Goal: Task Accomplishment & Management: Manage account settings

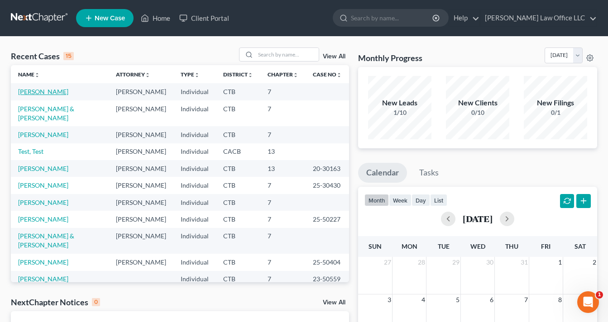
click at [54, 90] on link "[PERSON_NAME]" at bounding box center [43, 92] width 50 height 8
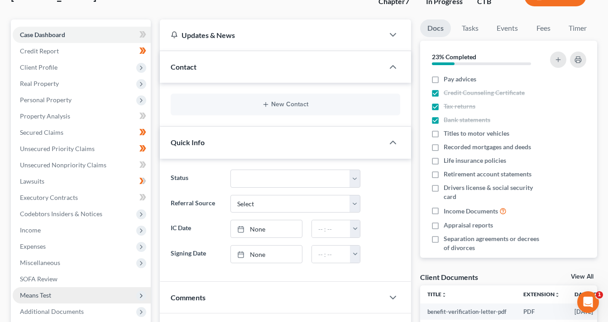
scroll to position [67, 0]
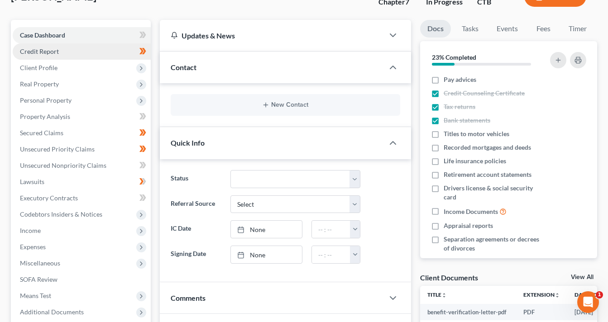
click at [63, 53] on link "Credit Report" at bounding box center [82, 51] width 138 height 16
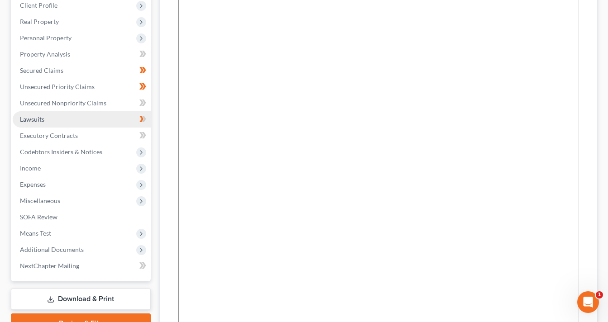
scroll to position [139, 0]
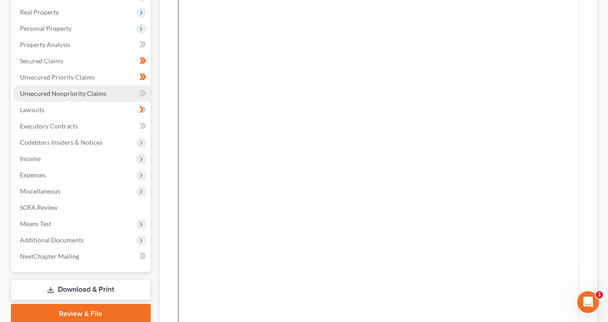
click at [70, 90] on span "Unsecured Nonpriority Claims" at bounding box center [63, 94] width 86 height 8
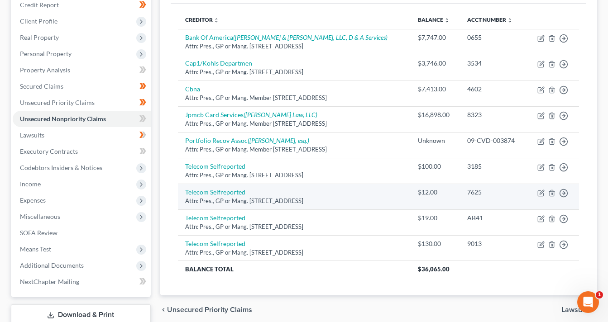
scroll to position [119, 0]
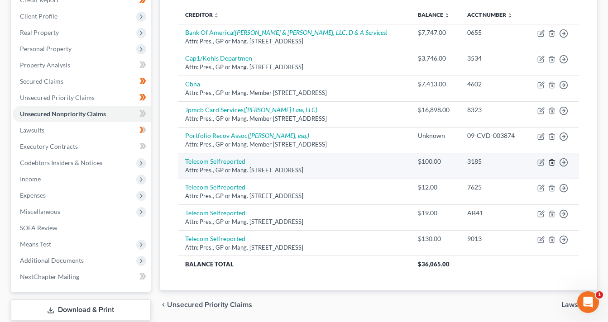
click at [554, 161] on icon "button" at bounding box center [552, 162] width 4 height 6
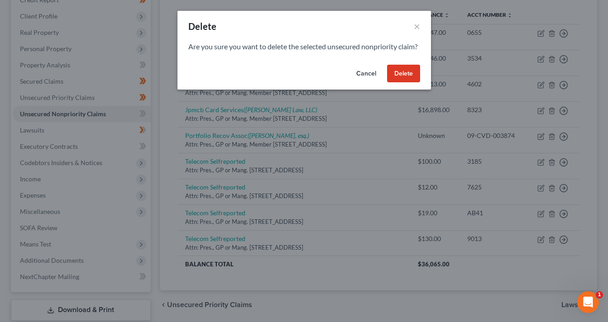
click at [412, 83] on button "Delete" at bounding box center [403, 74] width 33 height 18
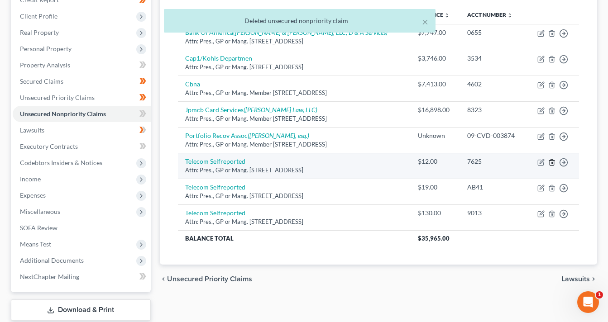
click at [553, 162] on icon "button" at bounding box center [551, 162] width 7 height 7
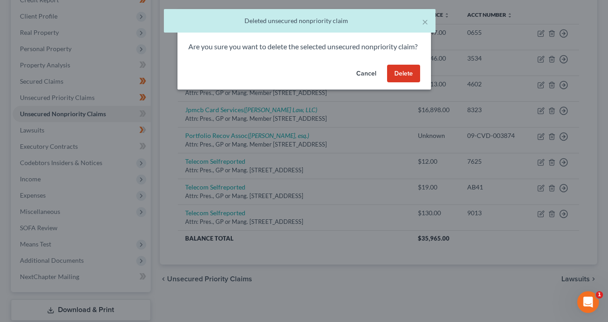
click at [410, 83] on button "Delete" at bounding box center [403, 74] width 33 height 18
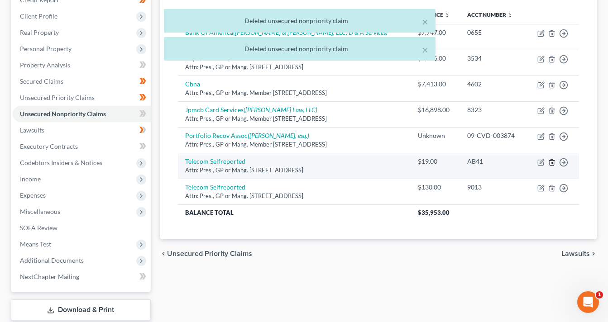
click at [551, 163] on icon "button" at bounding box center [551, 162] width 7 height 7
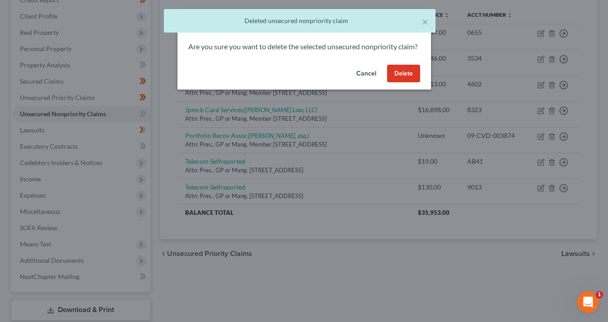
click at [405, 83] on button "Delete" at bounding box center [403, 74] width 33 height 18
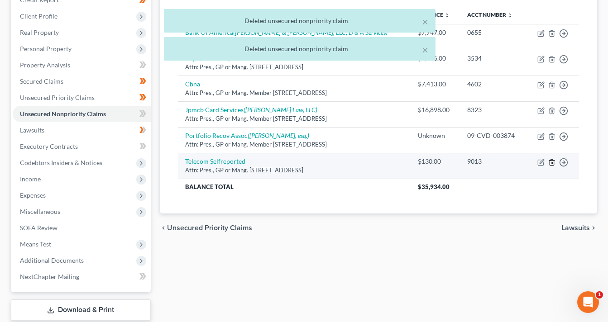
click at [552, 163] on line "button" at bounding box center [552, 163] width 0 height 2
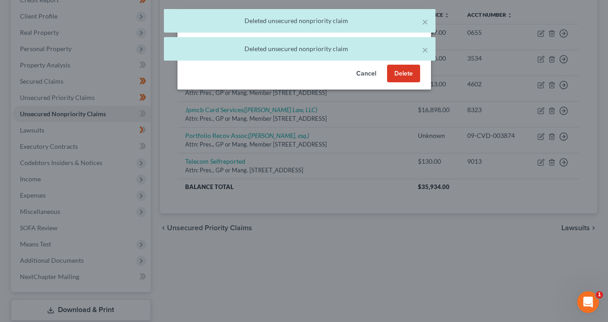
click at [398, 83] on button "Delete" at bounding box center [403, 74] width 33 height 18
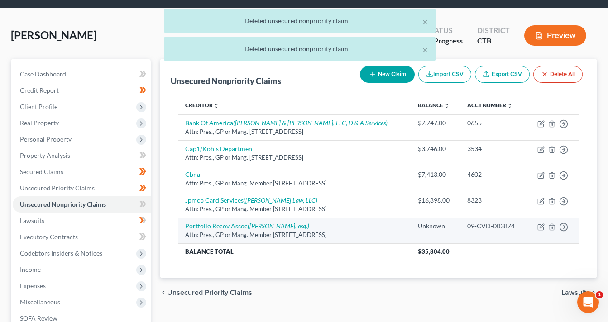
scroll to position [0, 0]
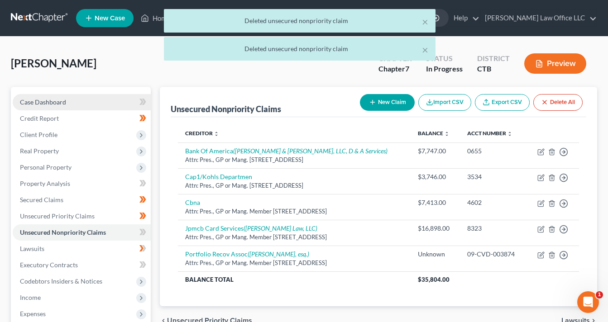
click at [76, 101] on link "Case Dashboard" at bounding box center [82, 102] width 138 height 16
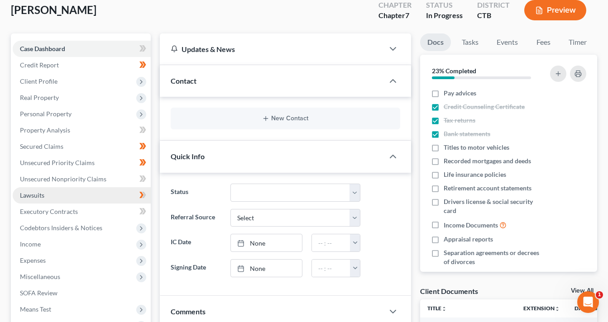
scroll to position [54, 0]
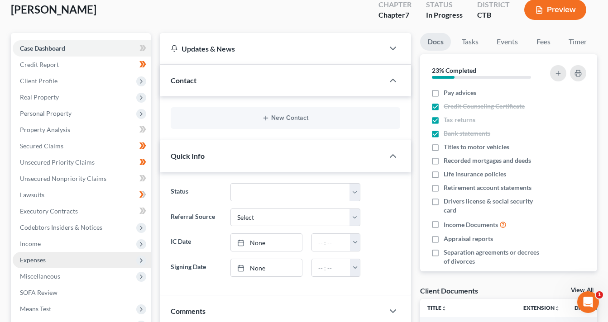
click at [62, 259] on span "Expenses" at bounding box center [82, 260] width 138 height 16
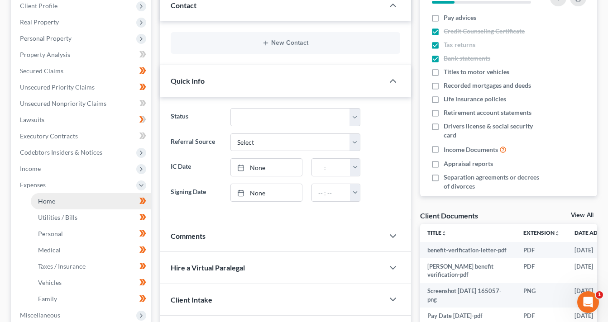
scroll to position [130, 0]
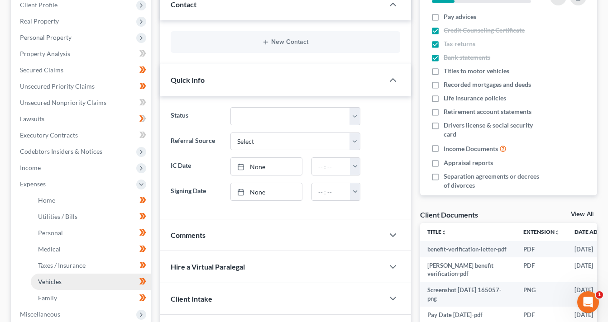
click at [62, 284] on link "Vehicles" at bounding box center [91, 282] width 120 height 16
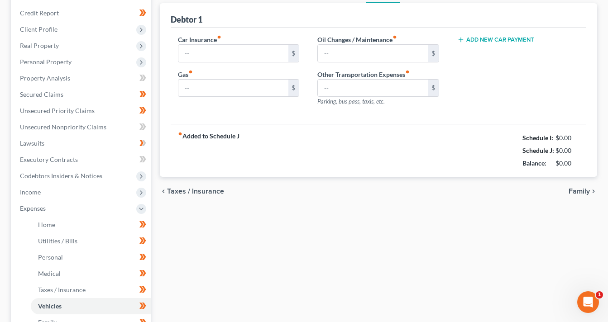
type input "100.00"
type input "150.00"
type input "0.00"
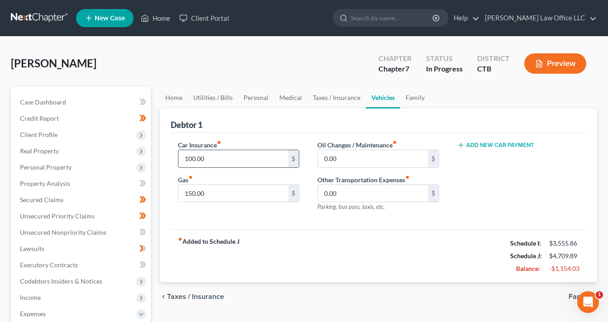
click at [192, 157] on input "100.00" at bounding box center [233, 158] width 110 height 17
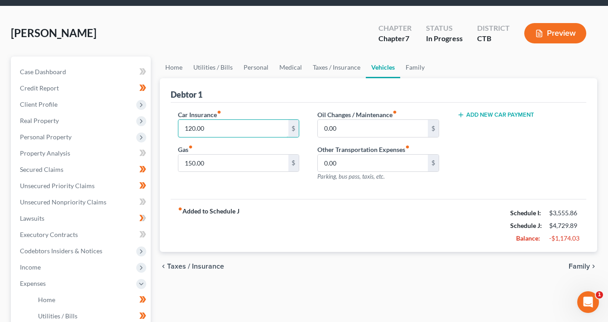
scroll to position [28, 0]
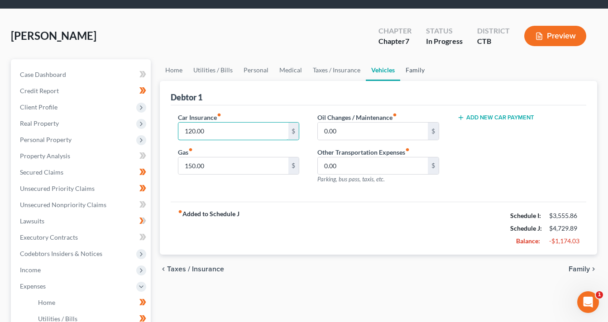
type input "120.00"
click at [414, 69] on link "Family" at bounding box center [415, 70] width 30 height 22
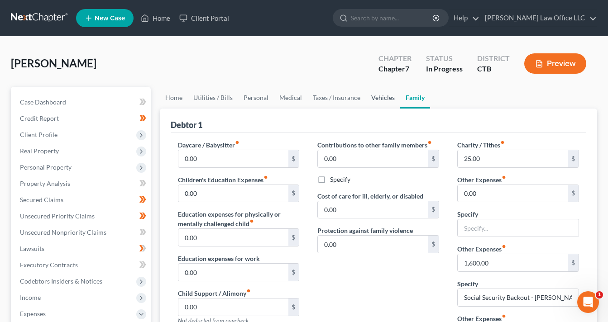
click at [379, 98] on link "Vehicles" at bounding box center [383, 98] width 34 height 22
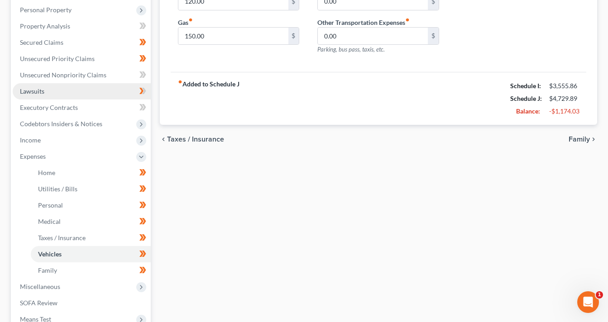
scroll to position [154, 0]
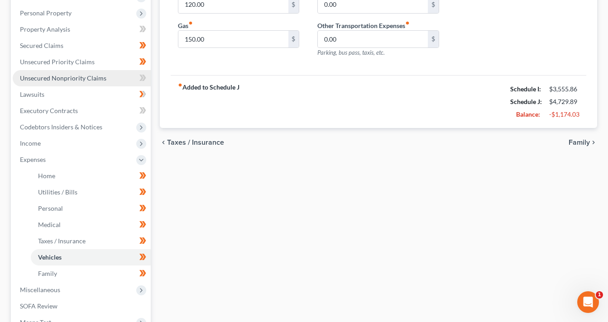
click at [96, 82] on link "Unsecured Nonpriority Claims" at bounding box center [82, 78] width 138 height 16
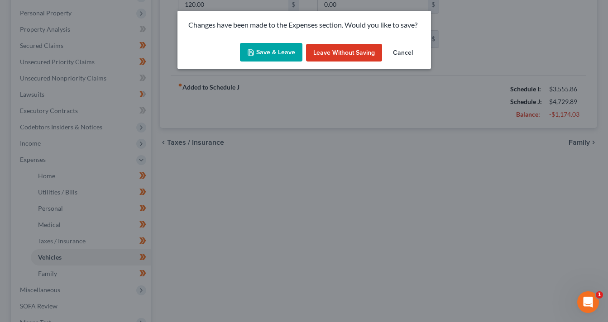
click at [270, 49] on button "Save & Leave" at bounding box center [271, 52] width 62 height 19
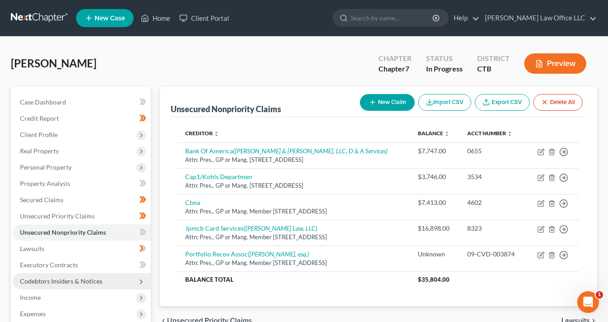
click at [118, 283] on span "Codebtors Insiders & Notices" at bounding box center [82, 281] width 138 height 16
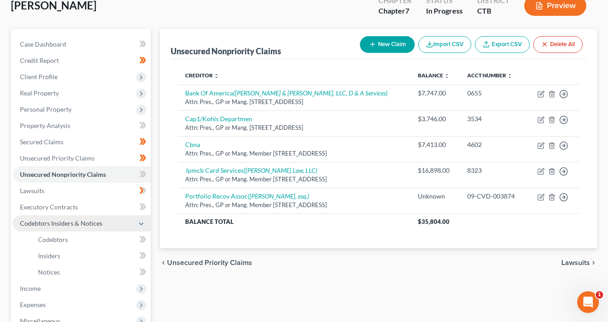
scroll to position [57, 0]
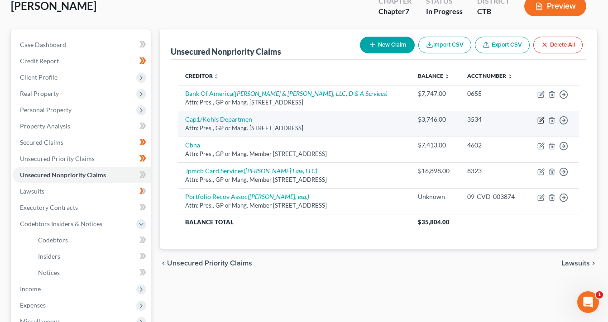
click at [541, 120] on icon "button" at bounding box center [542, 119] width 4 height 4
select select "46"
select select "2"
select select "0"
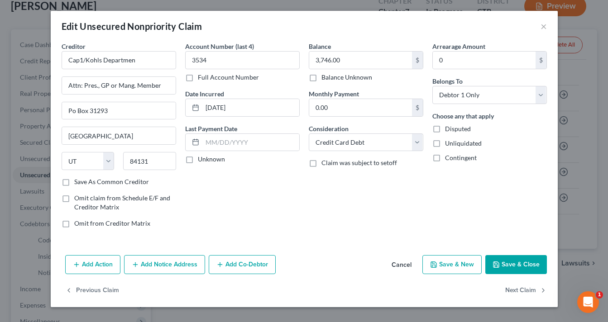
click at [148, 264] on button "Add Notice Address" at bounding box center [164, 264] width 81 height 19
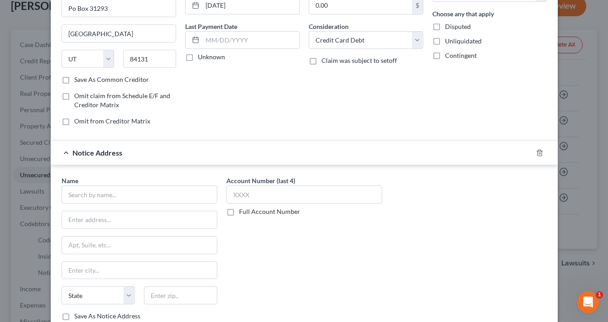
scroll to position [103, 0]
click at [140, 196] on input "text" at bounding box center [140, 194] width 156 height 18
paste input "LVNV Funding LLC"
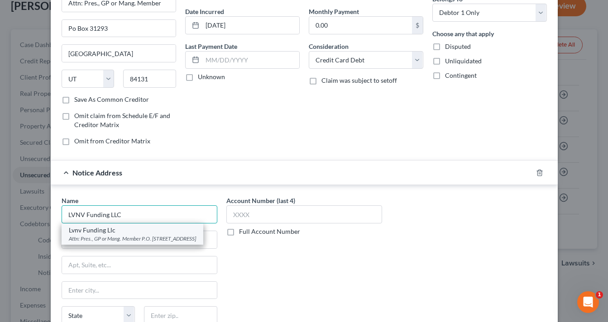
scroll to position [83, 0]
click at [165, 235] on div "Attn: Pres., GP or Mang. Member P.O. Box 10497, Greenville, SC 29603" at bounding box center [132, 239] width 127 height 8
type input "Lvnv Funding Llc"
type input "Attn: Pres., GP or Mang. Member"
type input "P.O. Box 10497"
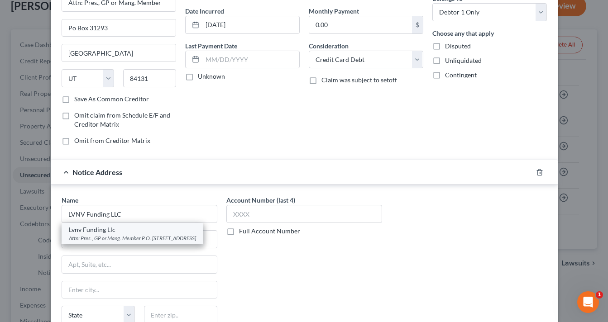
type input "Greenville"
select select "42"
type input "29603"
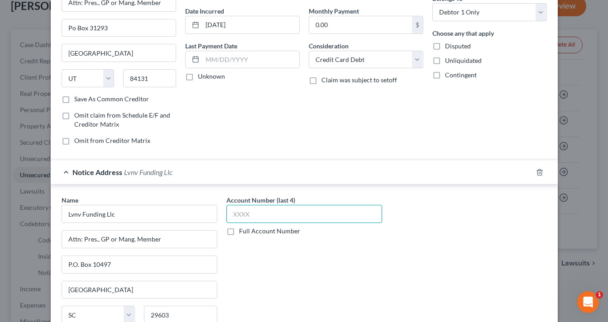
click at [244, 210] on input "text" at bounding box center [304, 214] width 156 height 18
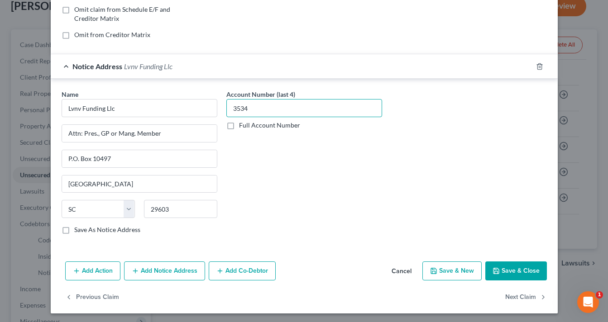
scroll to position [190, 0]
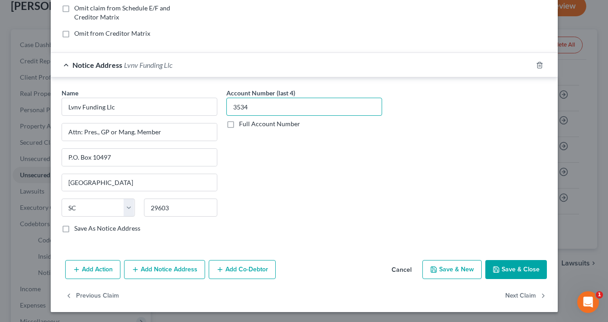
type input "3534"
click at [74, 228] on label "Save As Notice Address" at bounding box center [107, 228] width 66 height 9
click at [78, 228] on input "Save As Notice Address" at bounding box center [81, 227] width 6 height 6
click at [498, 268] on icon "button" at bounding box center [495, 269] width 5 height 5
checkbox input "false"
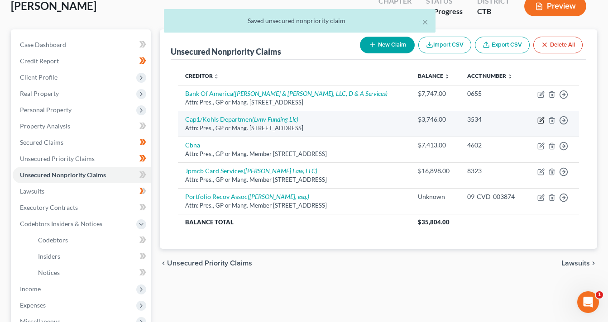
click at [541, 120] on icon "button" at bounding box center [540, 120] width 7 height 7
select select "46"
select select "2"
select select "0"
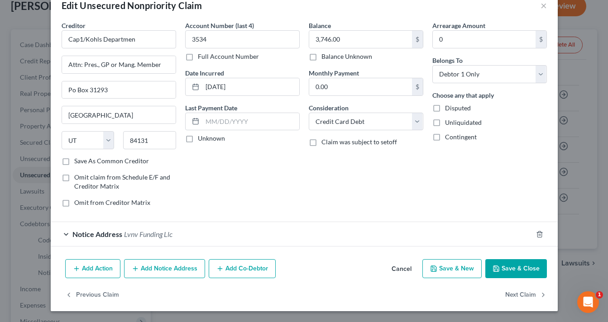
scroll to position [0, 0]
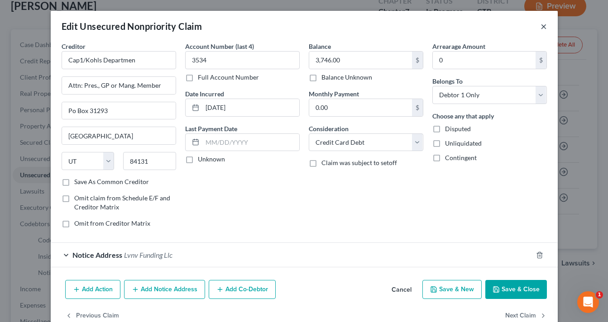
click at [546, 26] on button "×" at bounding box center [544, 26] width 6 height 11
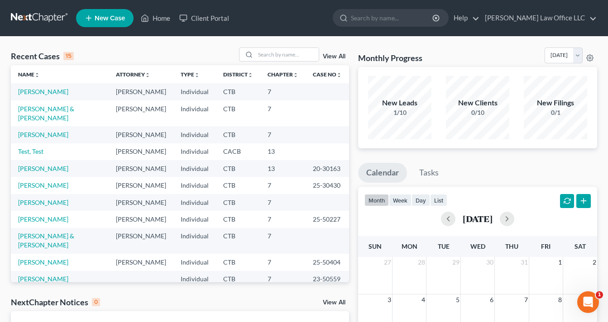
click at [592, 304] on icon "Open Intercom Messenger" at bounding box center [588, 302] width 15 height 15
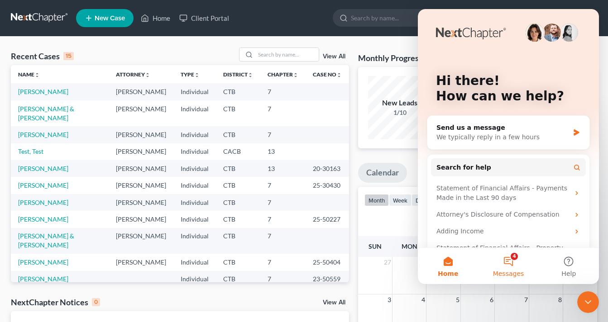
click at [510, 255] on button "4 Messages" at bounding box center [508, 266] width 60 height 36
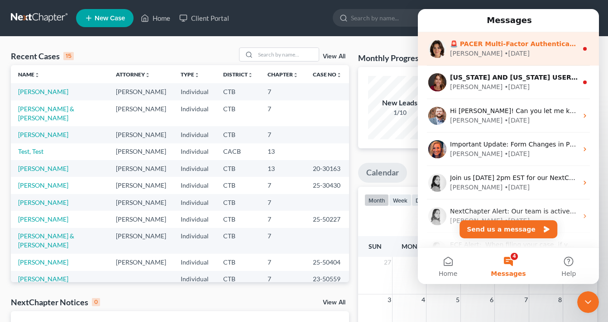
click at [509, 50] on div "[PERSON_NAME] • [DATE]" at bounding box center [514, 54] width 128 height 10
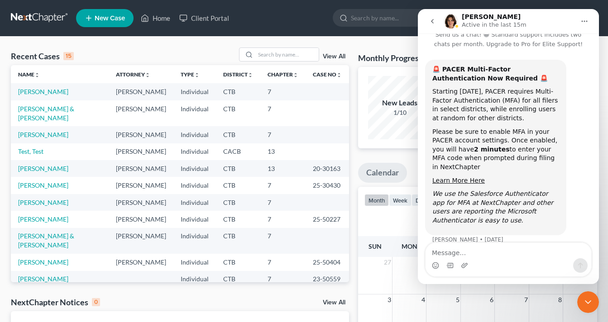
scroll to position [31, 0]
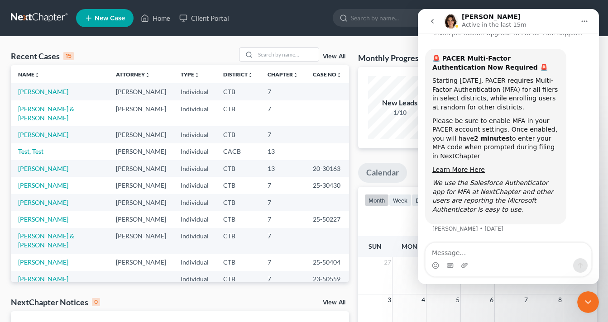
click at [584, 299] on icon "Close Intercom Messenger" at bounding box center [588, 302] width 11 height 11
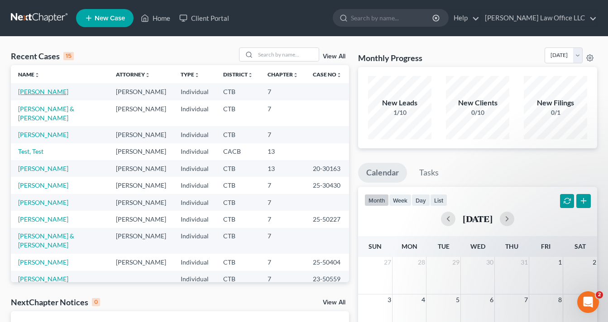
click at [45, 91] on link "[PERSON_NAME]" at bounding box center [43, 92] width 50 height 8
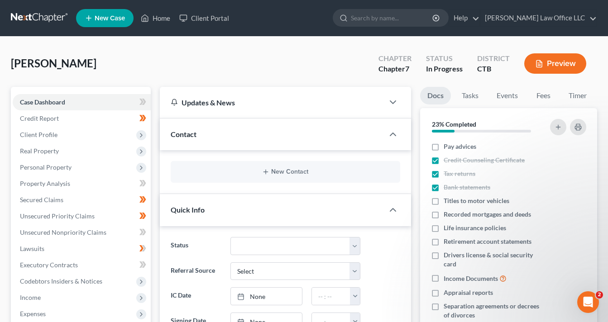
click at [566, 68] on button "Preview" at bounding box center [555, 63] width 62 height 20
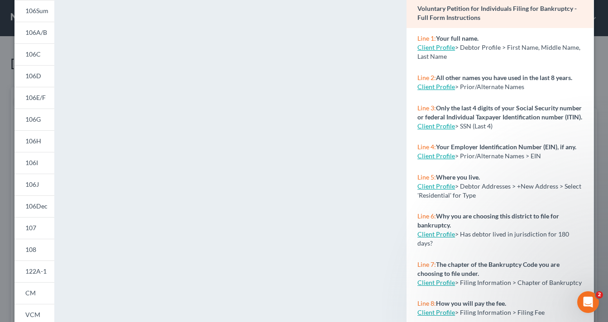
scroll to position [168, 0]
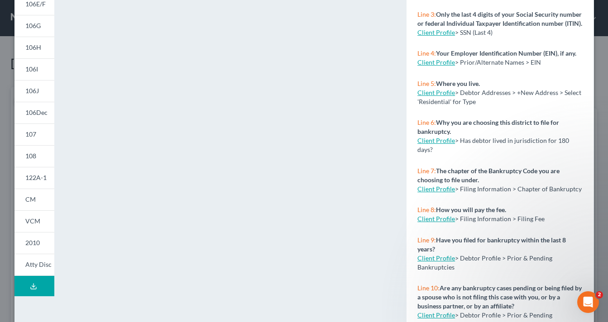
click at [34, 286] on line at bounding box center [34, 286] width 0 height 4
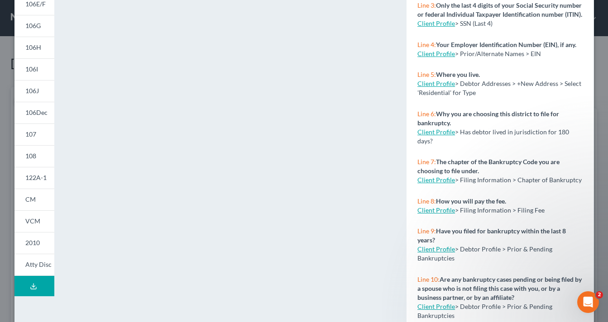
click at [32, 290] on button "Download Draft" at bounding box center [34, 286] width 40 height 20
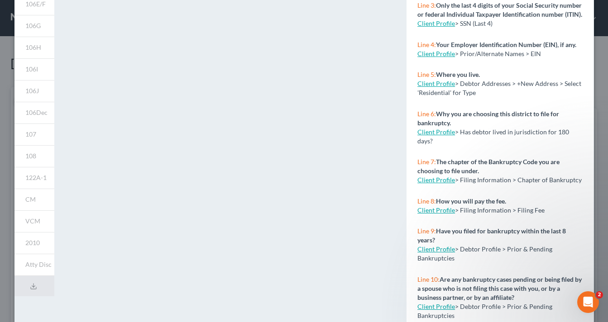
scroll to position [0, 0]
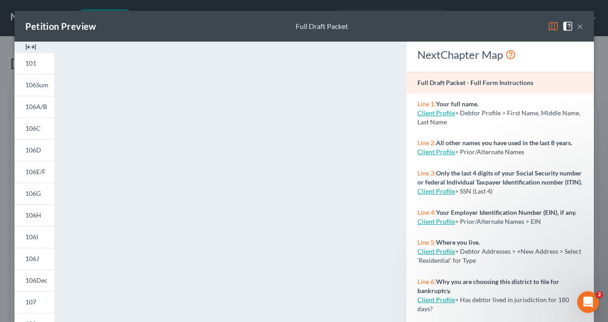
click at [580, 25] on button "×" at bounding box center [580, 26] width 6 height 11
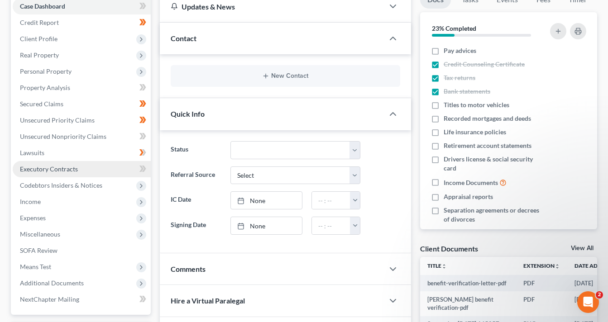
scroll to position [111, 0]
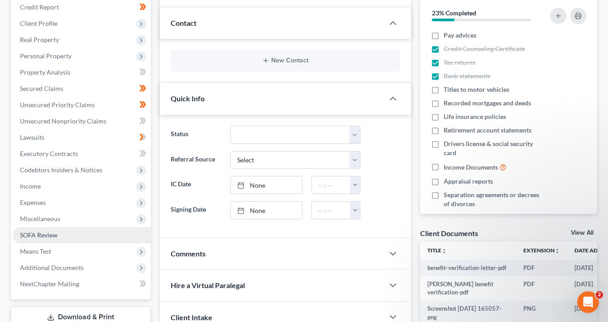
click at [48, 235] on span "SOFA Review" at bounding box center [39, 235] width 38 height 8
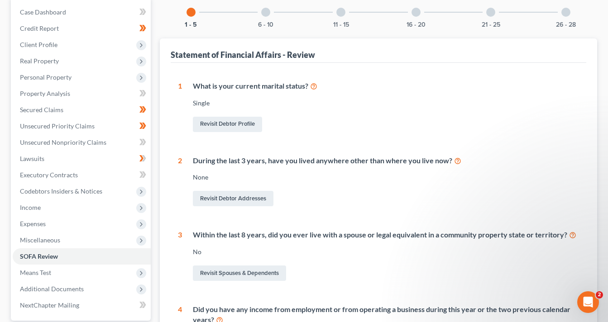
scroll to position [69, 0]
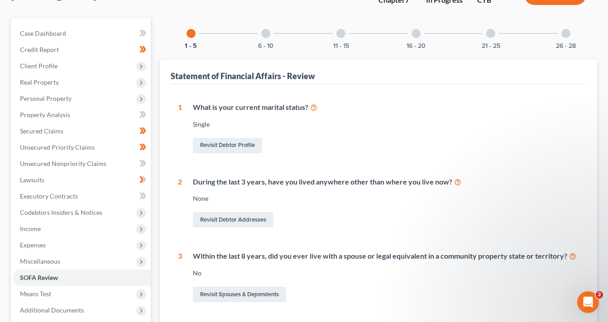
click at [269, 35] on div at bounding box center [265, 33] width 9 height 9
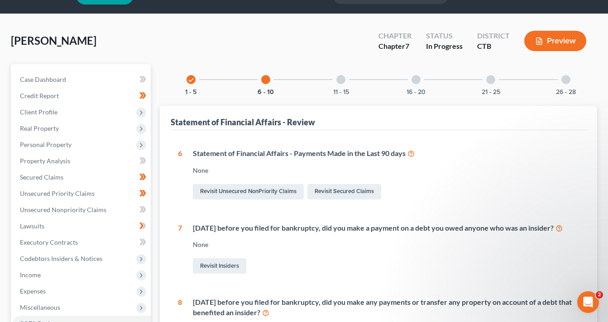
scroll to position [0, 0]
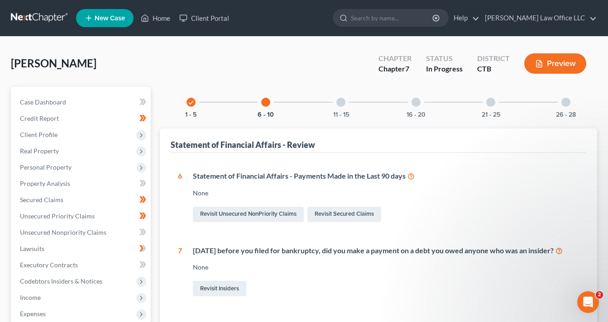
click at [342, 105] on div at bounding box center [340, 102] width 9 height 9
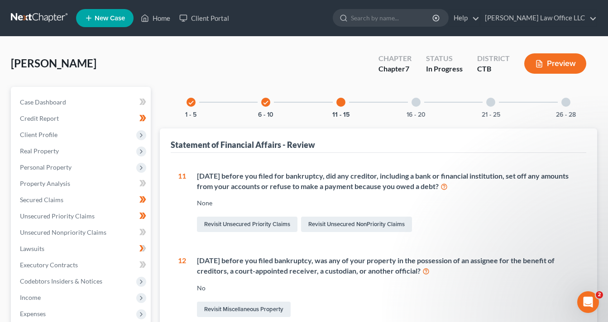
click at [416, 98] on div at bounding box center [416, 102] width 9 height 9
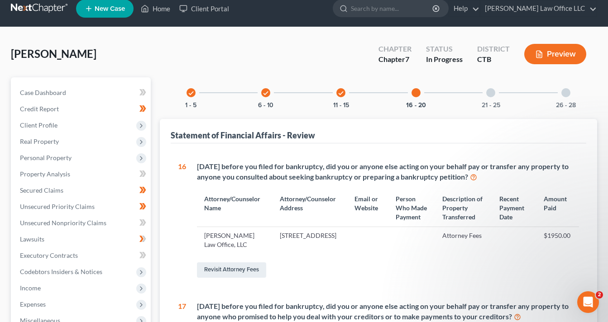
scroll to position [36, 0]
